Goal: Transaction & Acquisition: Purchase product/service

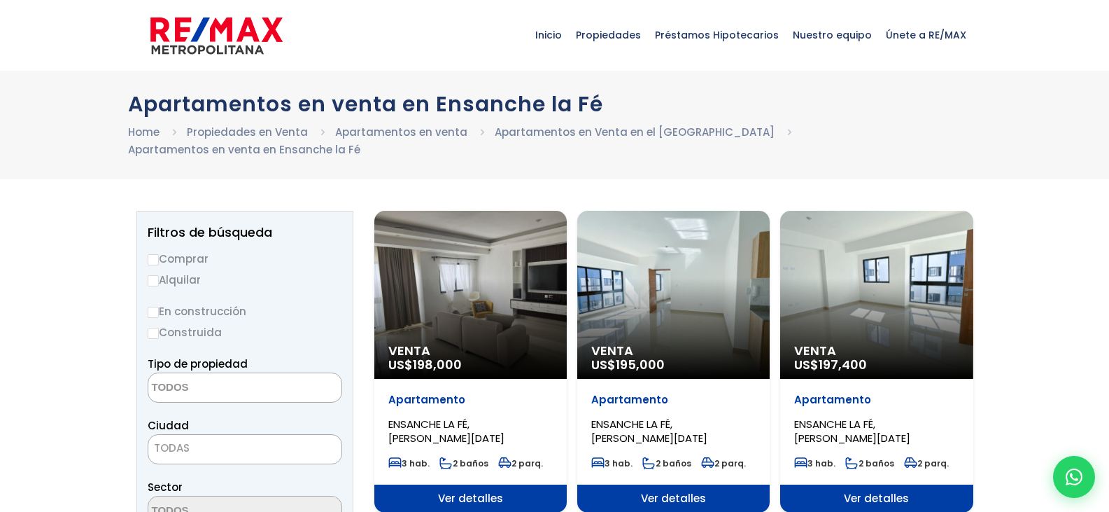
select select
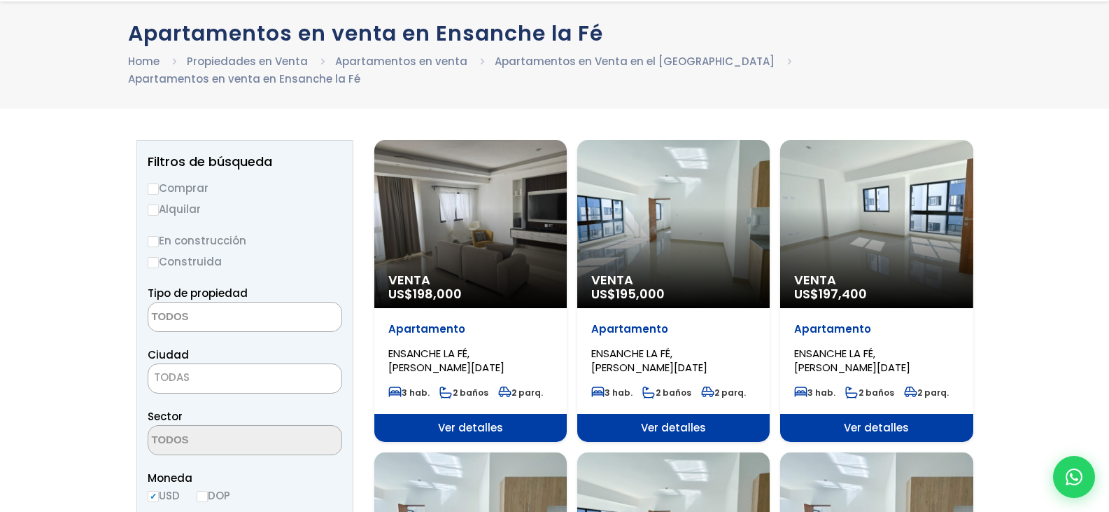
scroll to position [140, 0]
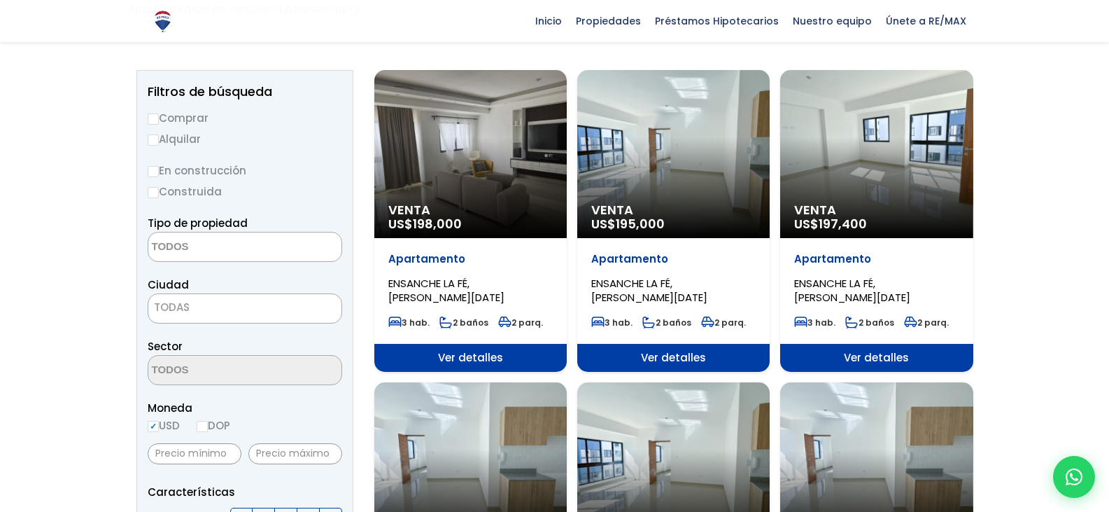
click at [464, 344] on span "Ver detalles" at bounding box center [470, 358] width 192 height 28
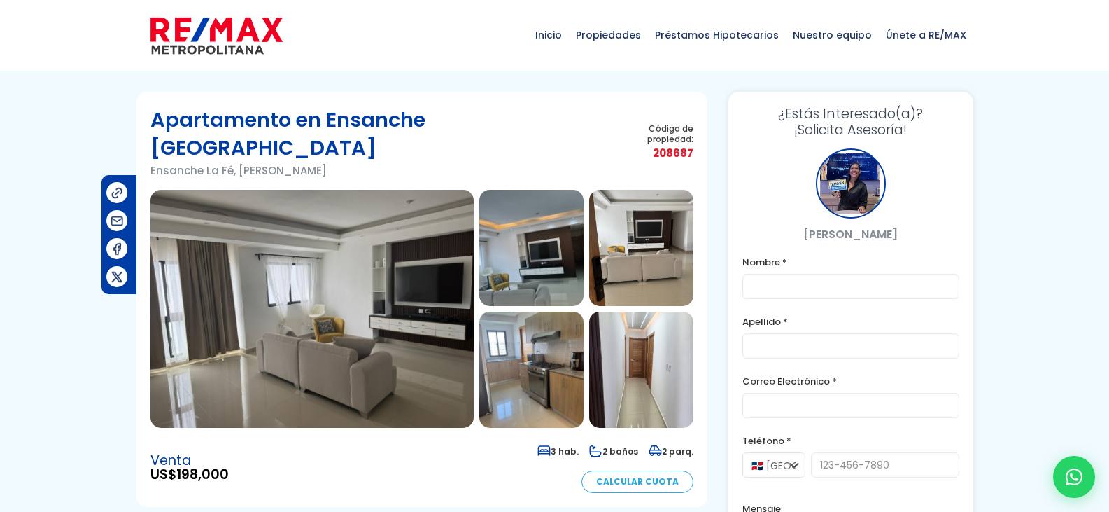
click at [561, 223] on img at bounding box center [531, 248] width 104 height 116
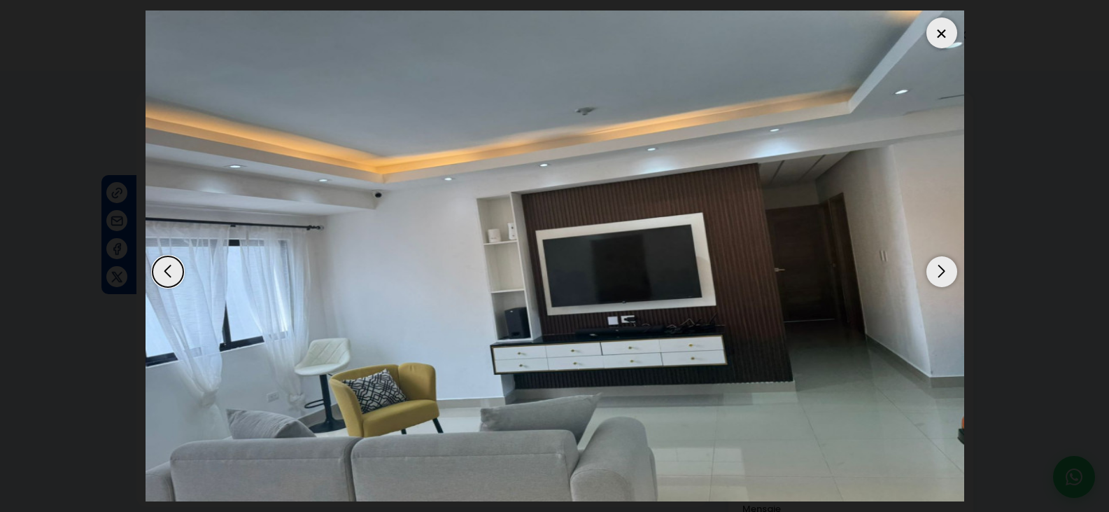
click at [949, 276] on div "Next slide" at bounding box center [942, 271] width 31 height 31
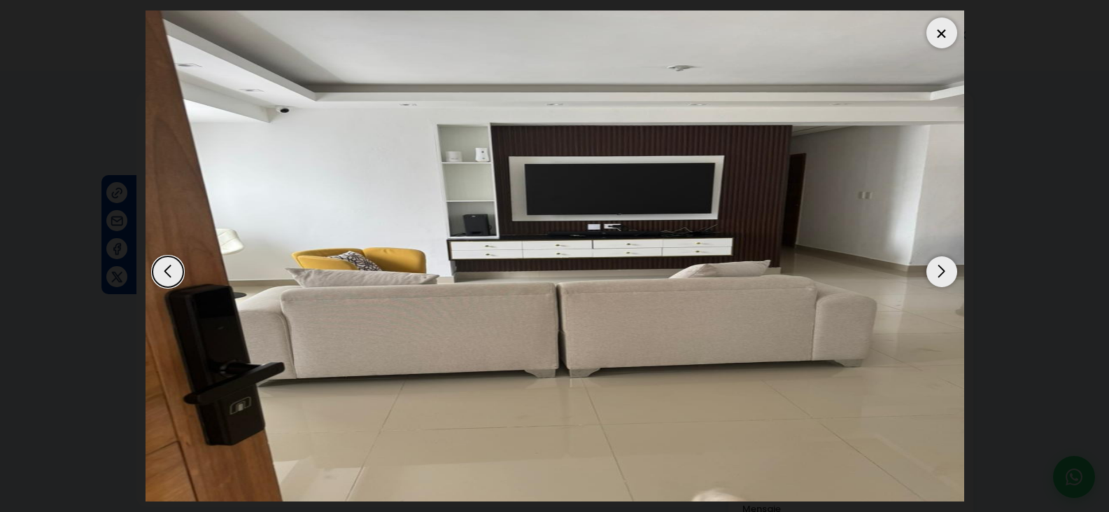
click at [949, 276] on div "Next slide" at bounding box center [942, 271] width 31 height 31
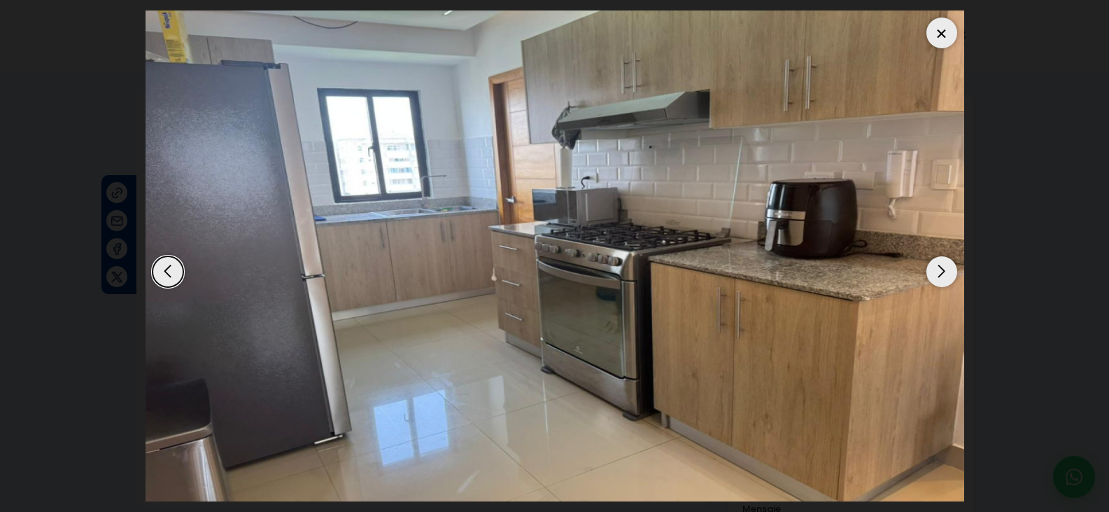
click at [949, 276] on div "Next slide" at bounding box center [942, 271] width 31 height 31
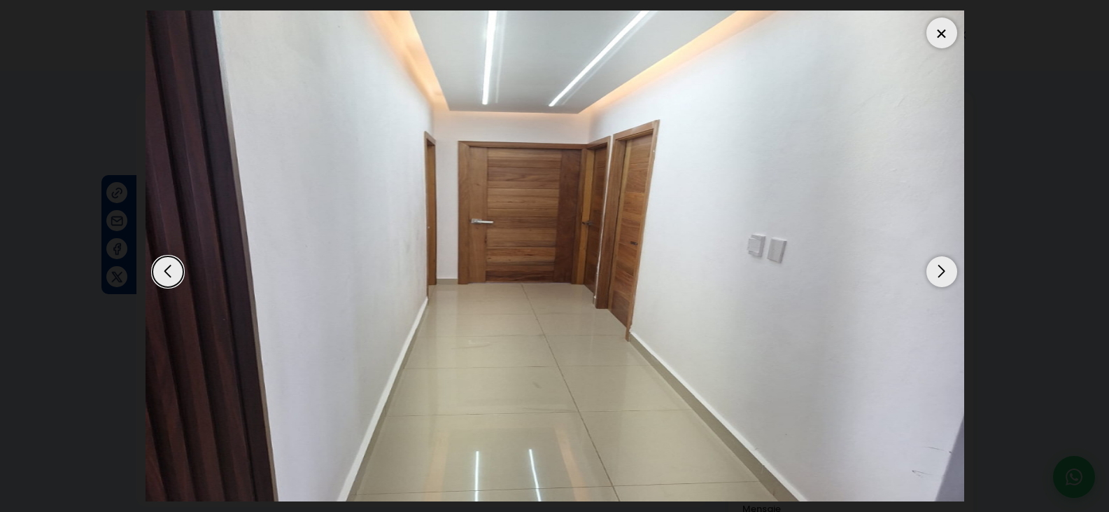
click at [949, 276] on div "Next slide" at bounding box center [942, 271] width 31 height 31
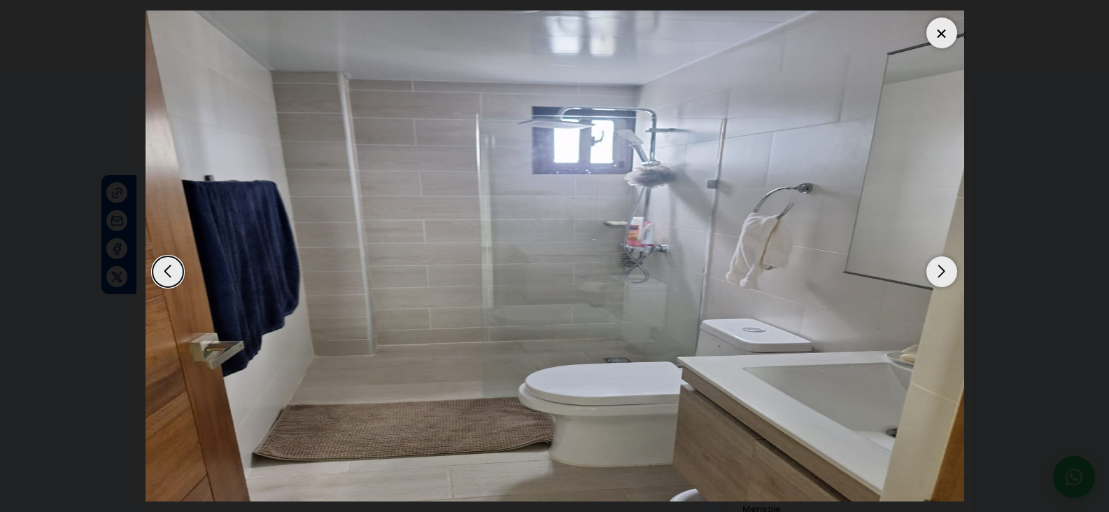
click at [949, 276] on div "Next slide" at bounding box center [942, 271] width 31 height 31
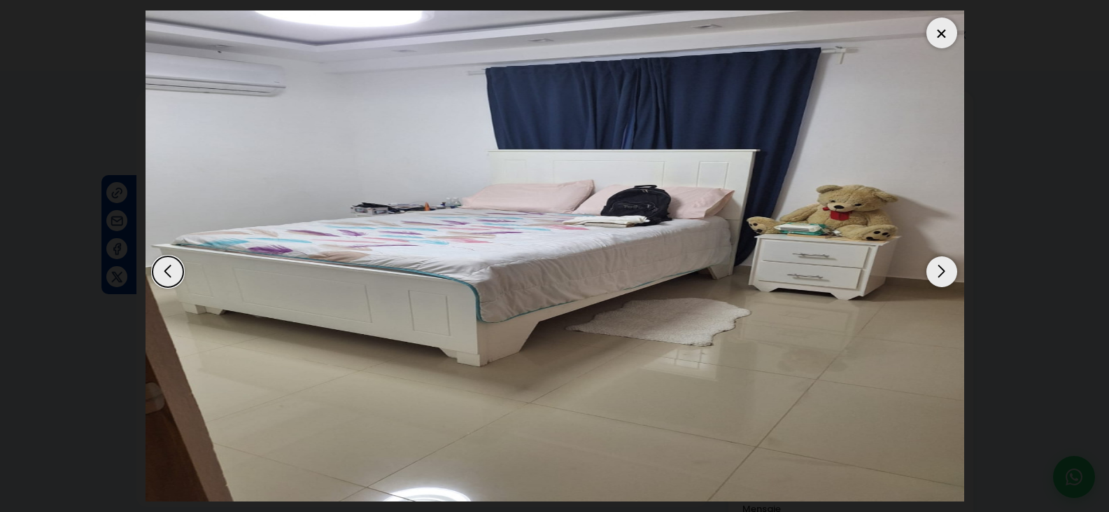
click at [949, 276] on div "Next slide" at bounding box center [942, 271] width 31 height 31
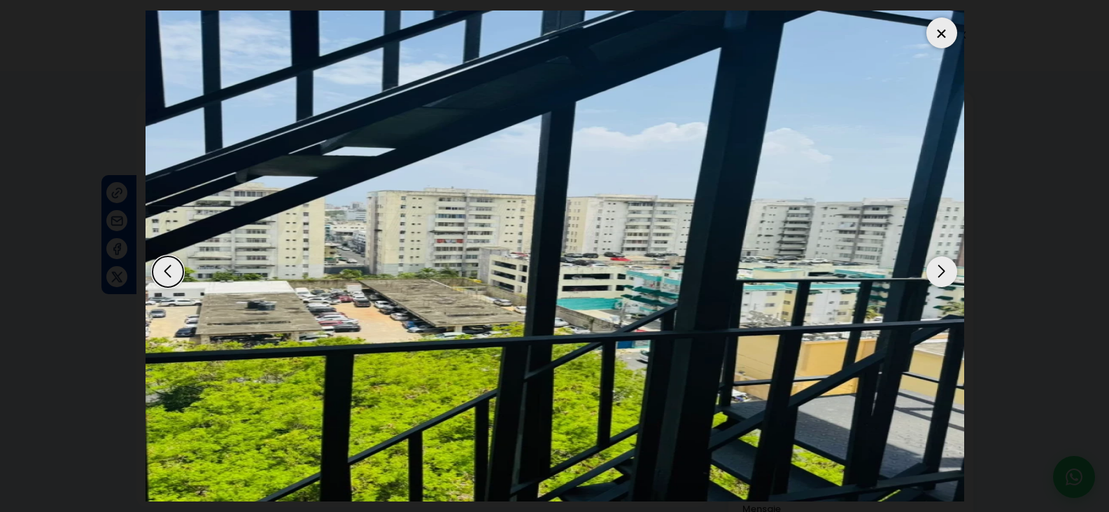
click at [943, 265] on div "Next slide" at bounding box center [942, 271] width 31 height 31
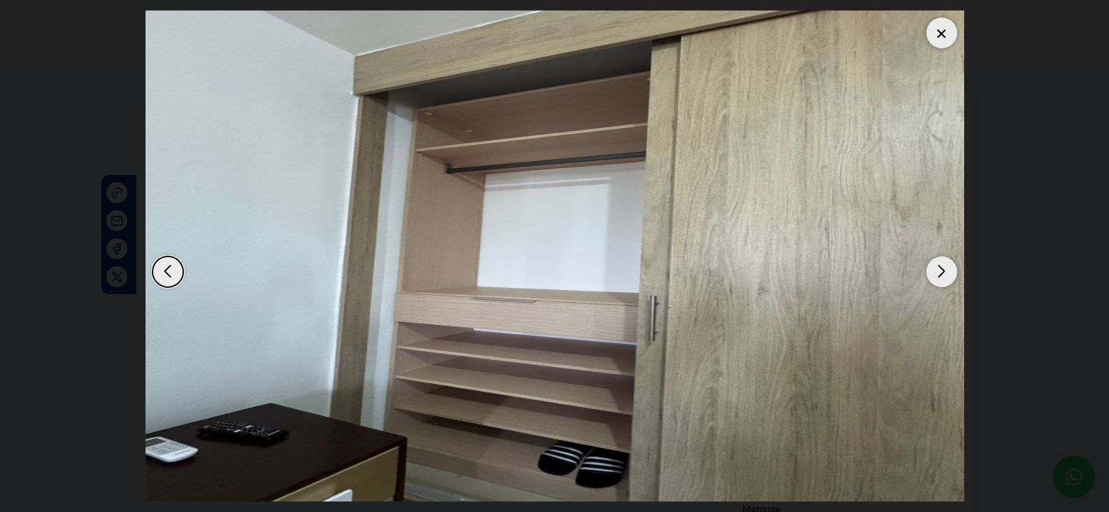
click at [941, 28] on div at bounding box center [942, 32] width 31 height 31
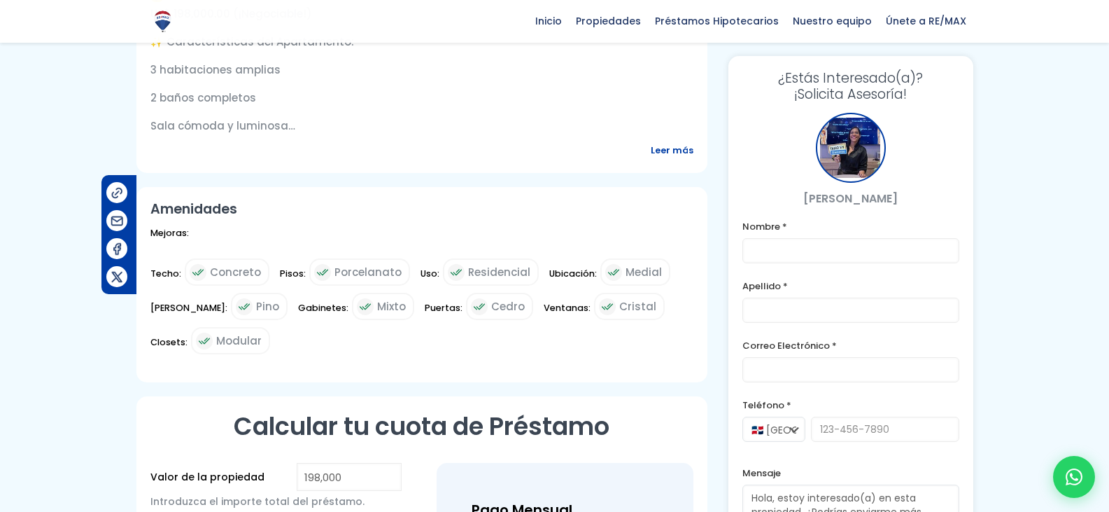
scroll to position [700, 0]
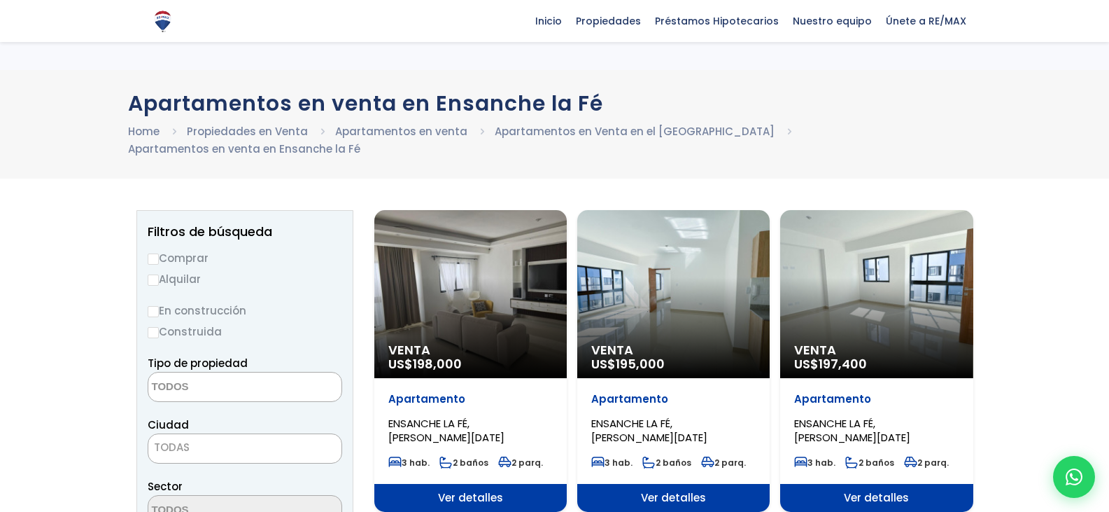
select select
